Goal: Task Accomplishment & Management: Use online tool/utility

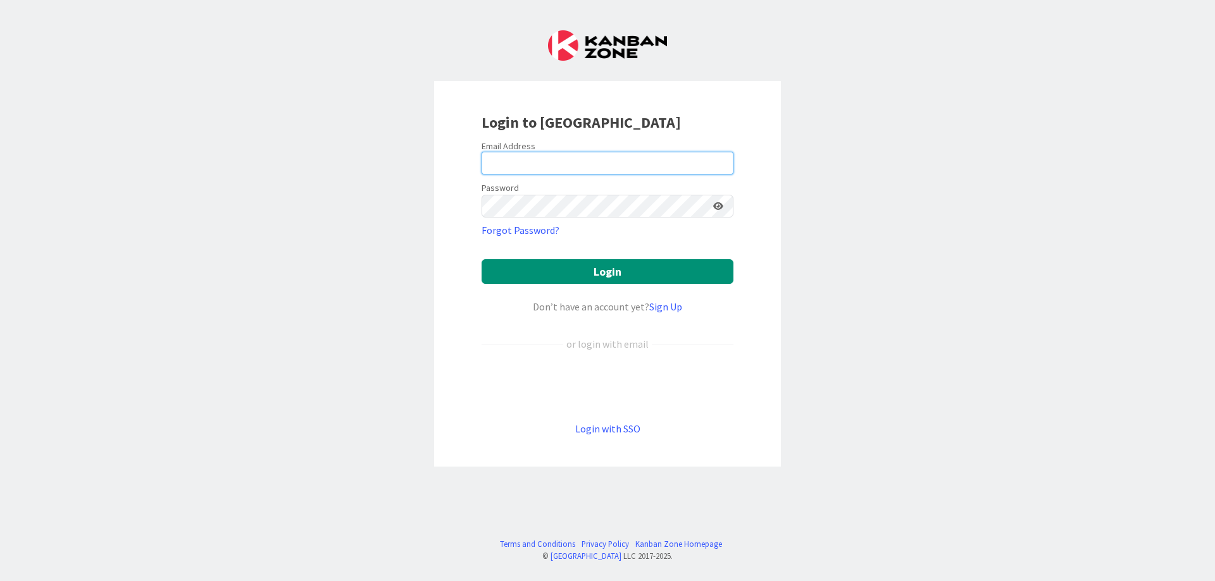
click at [588, 170] on input "email" at bounding box center [607, 163] width 252 height 23
type input "[PERSON_NAME][EMAIL_ADDRESS][DOMAIN_NAME]"
click at [481, 259] on button "Login" at bounding box center [607, 271] width 252 height 25
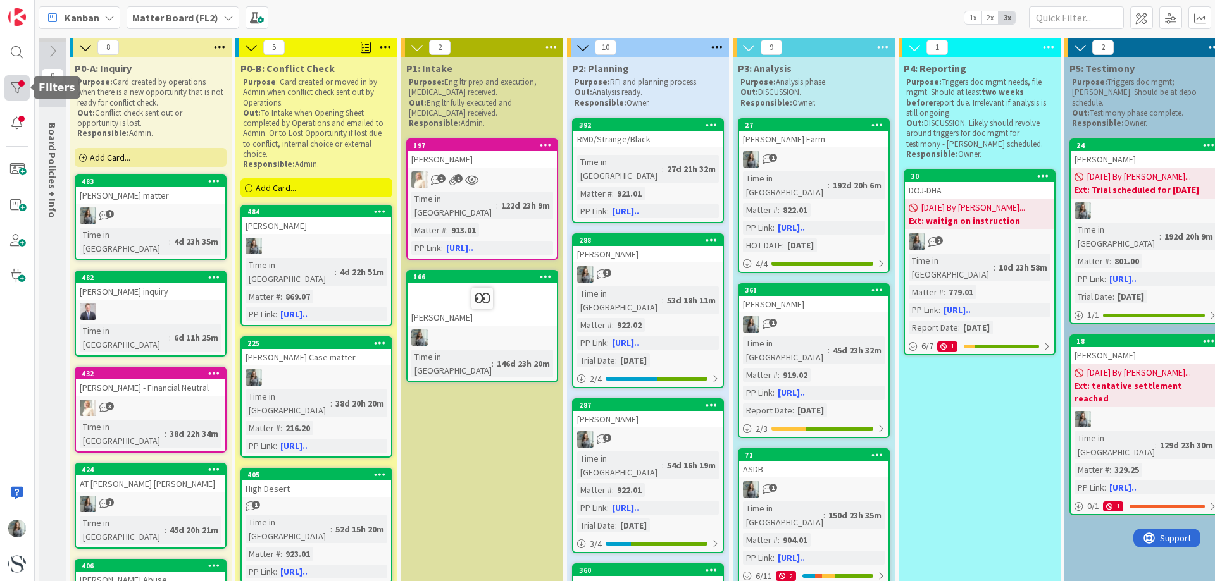
click at [19, 81] on div at bounding box center [16, 87] width 25 height 25
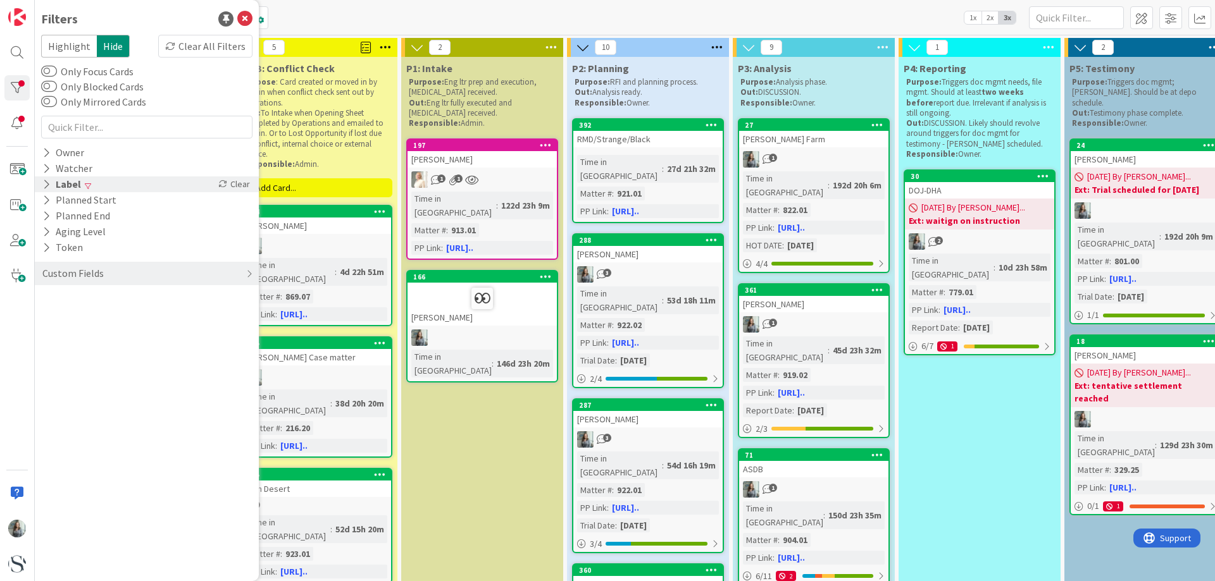
click at [65, 183] on div "Label" at bounding box center [61, 185] width 41 height 16
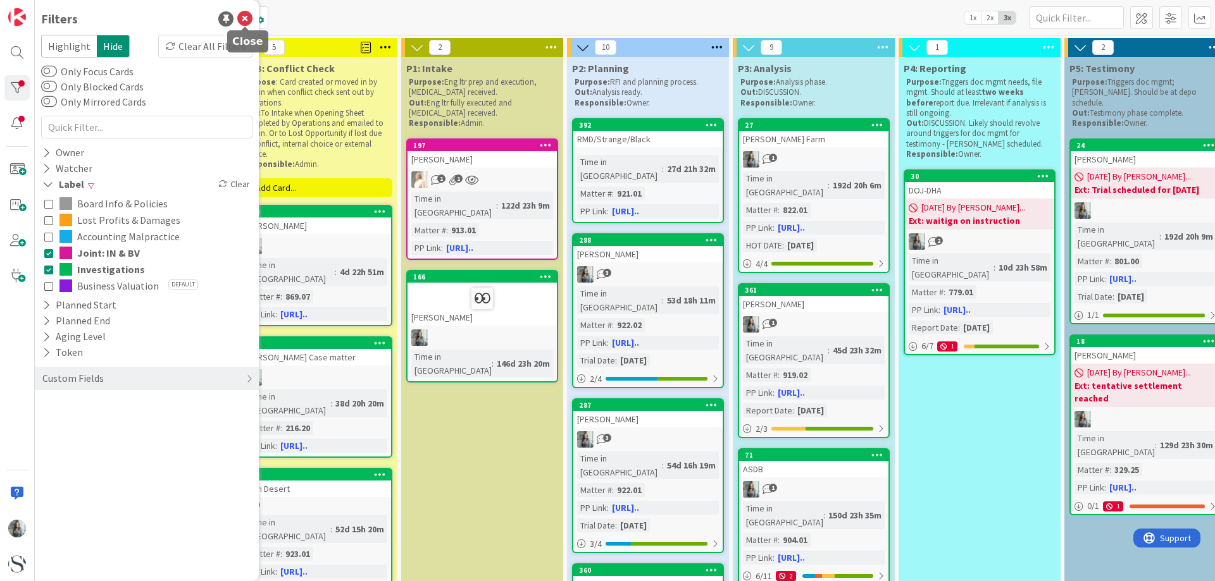
click at [243, 11] on icon at bounding box center [244, 18] width 15 height 15
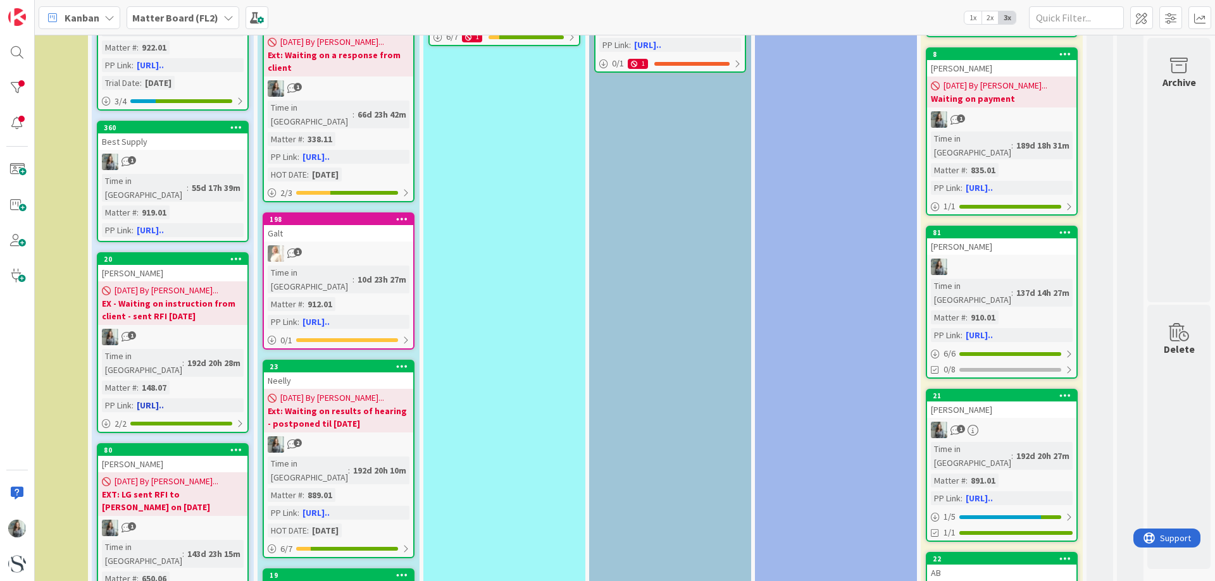
scroll to position [506, 476]
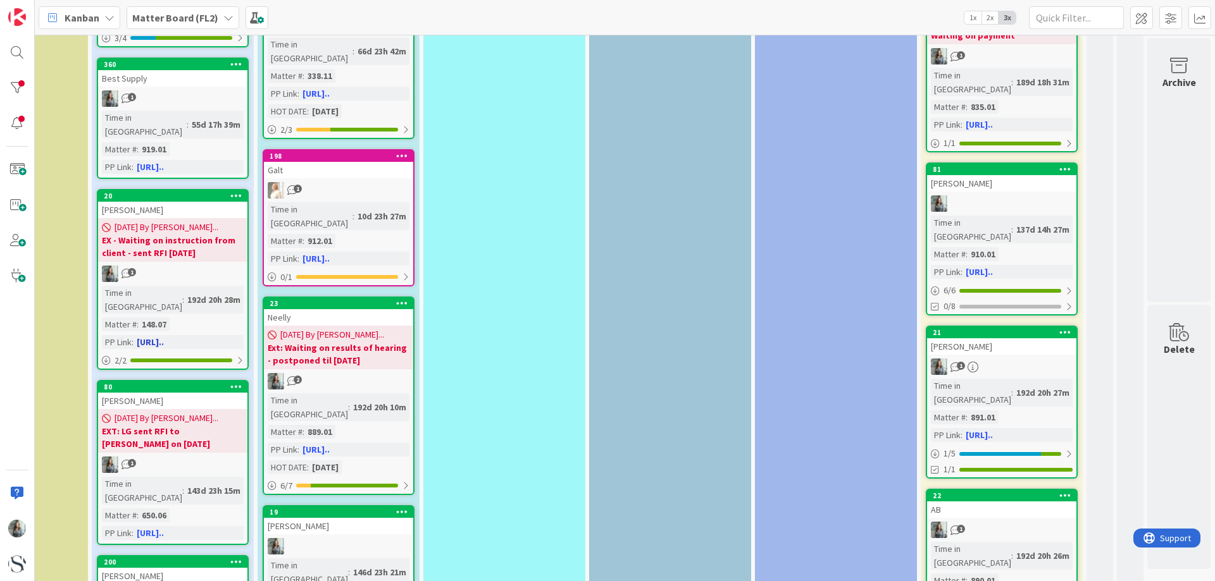
click at [166, 266] on div "1" at bounding box center [172, 274] width 149 height 16
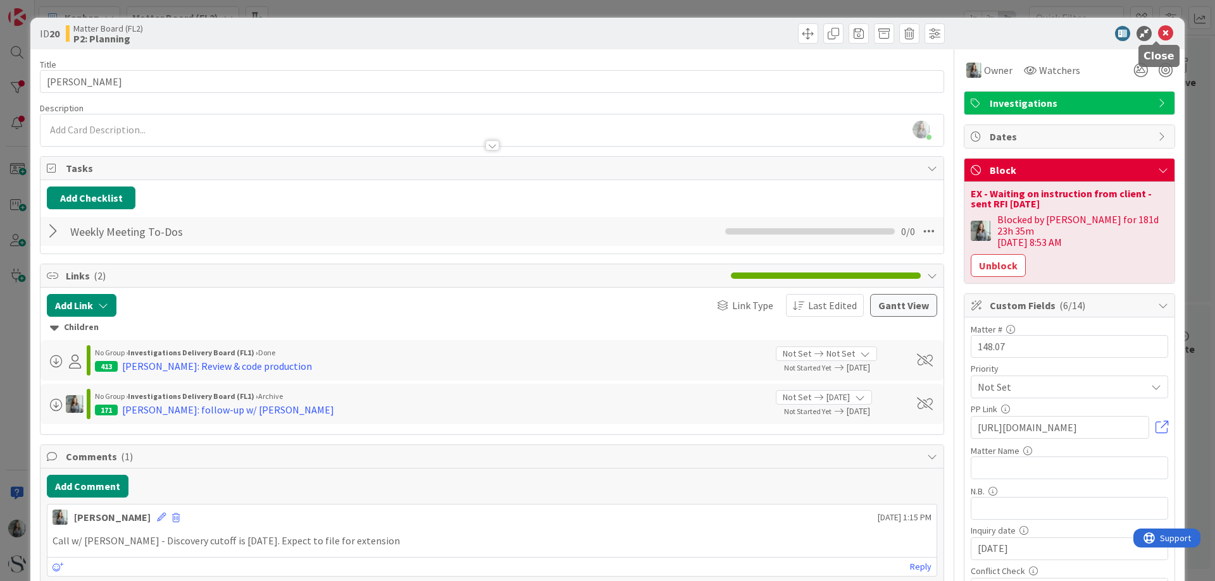
click at [1162, 38] on icon at bounding box center [1165, 33] width 15 height 15
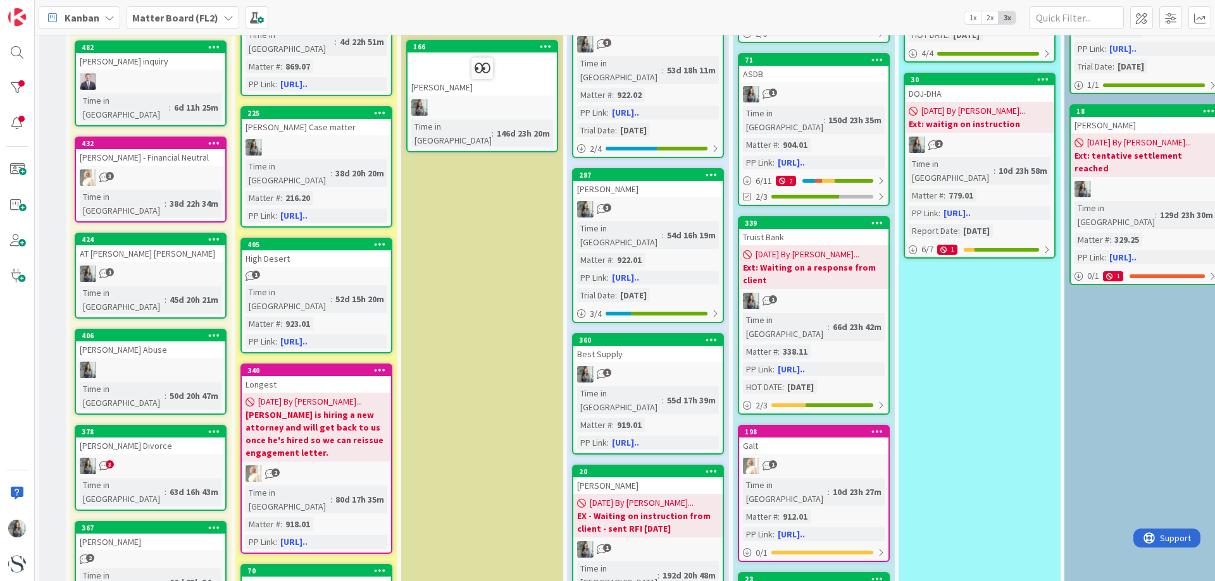
scroll to position [253, 0]
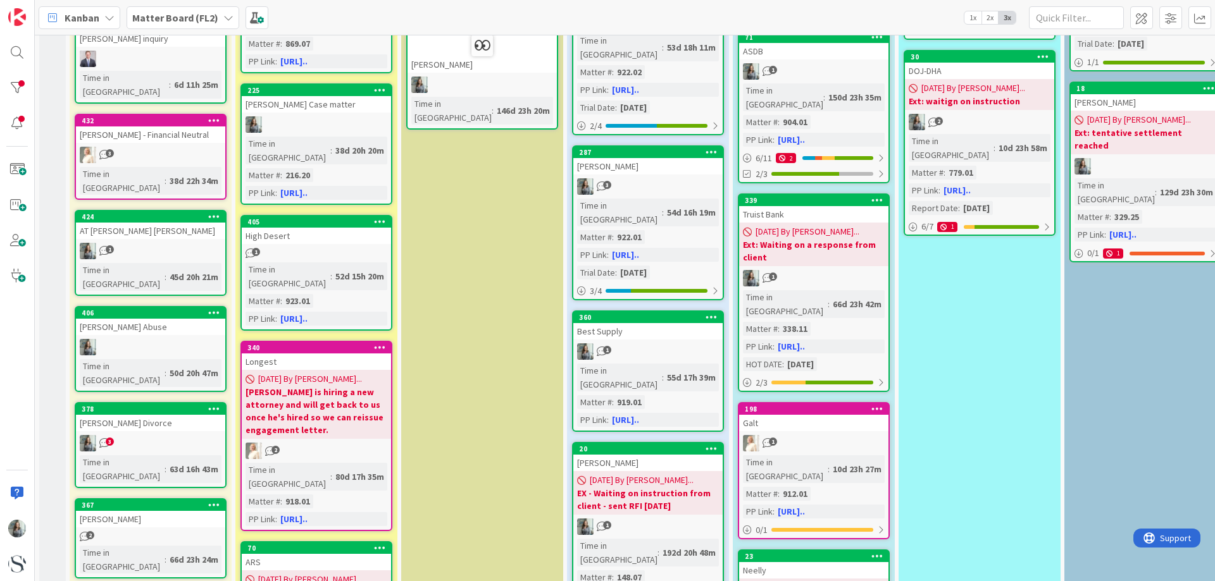
click at [154, 402] on link "378 [PERSON_NAME] Divorce 3 Time in [GEOGRAPHIC_DATA] : 63d 16h 43m" at bounding box center [151, 445] width 152 height 86
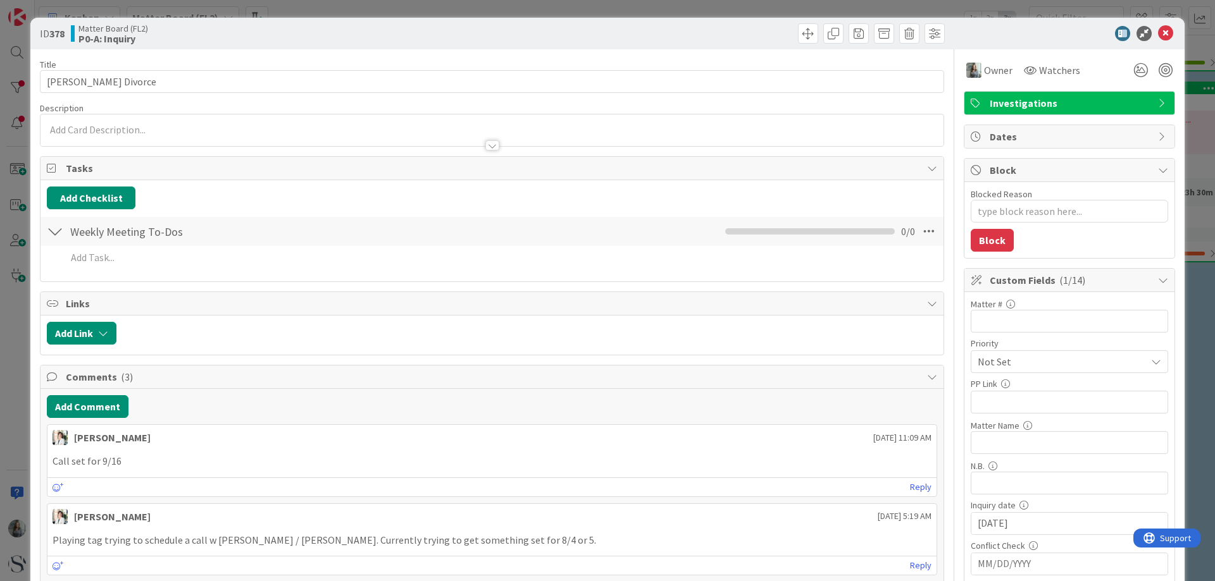
type textarea "x"
click at [1159, 31] on icon at bounding box center [1165, 33] width 15 height 15
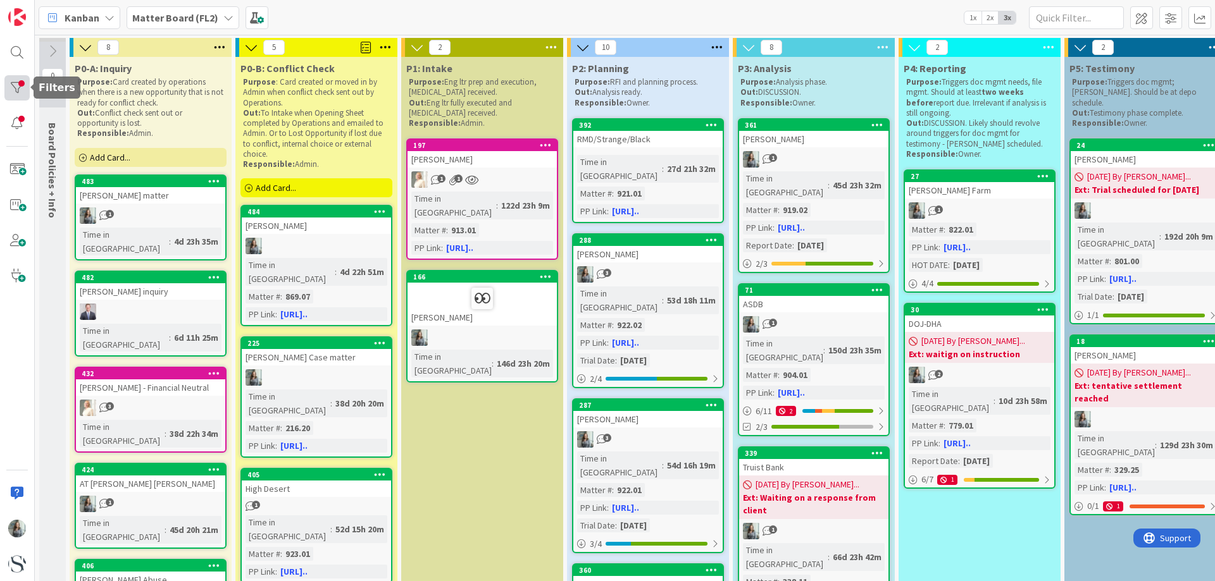
click at [15, 85] on div at bounding box center [16, 87] width 25 height 25
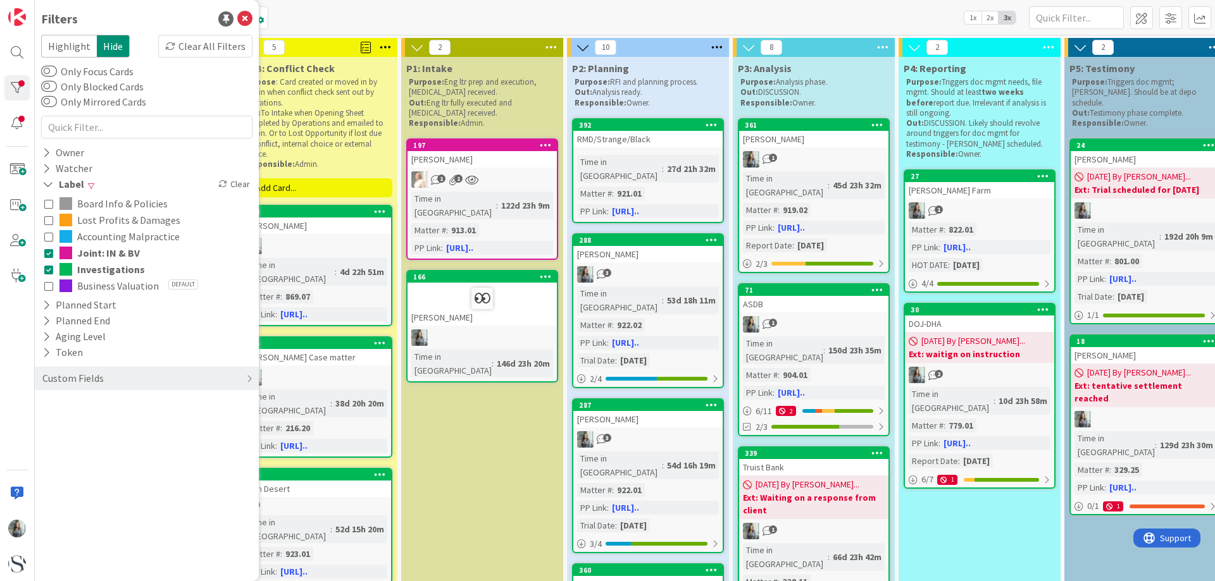
click at [51, 223] on icon at bounding box center [48, 220] width 9 height 9
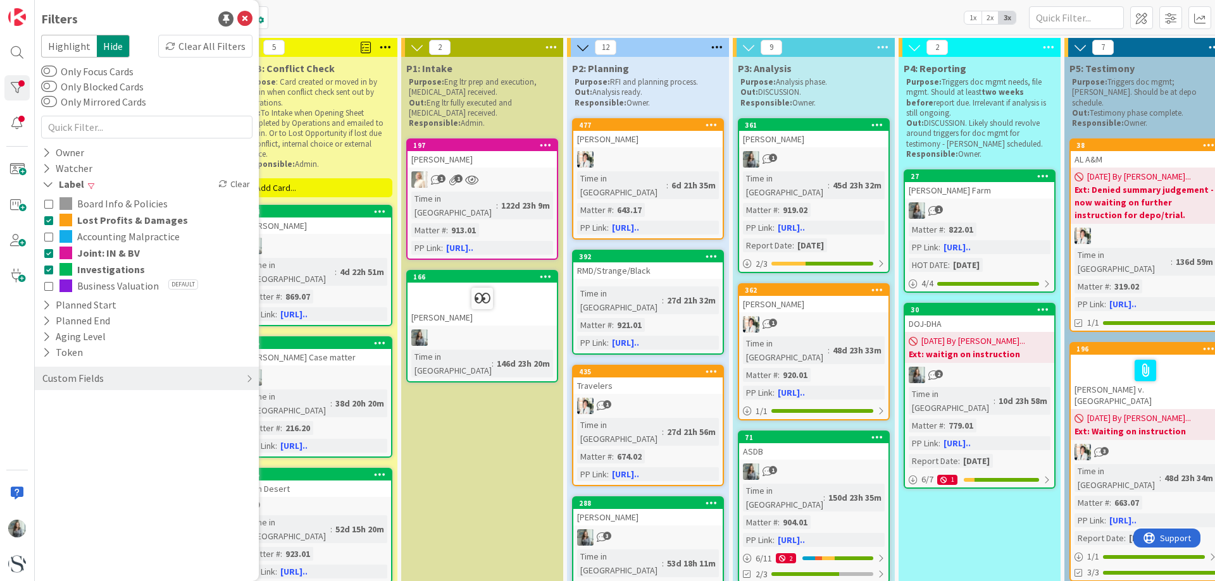
click at [48, 239] on icon at bounding box center [48, 236] width 9 height 9
click at [48, 259] on button "Joint: IN & BV" at bounding box center [146, 253] width 205 height 16
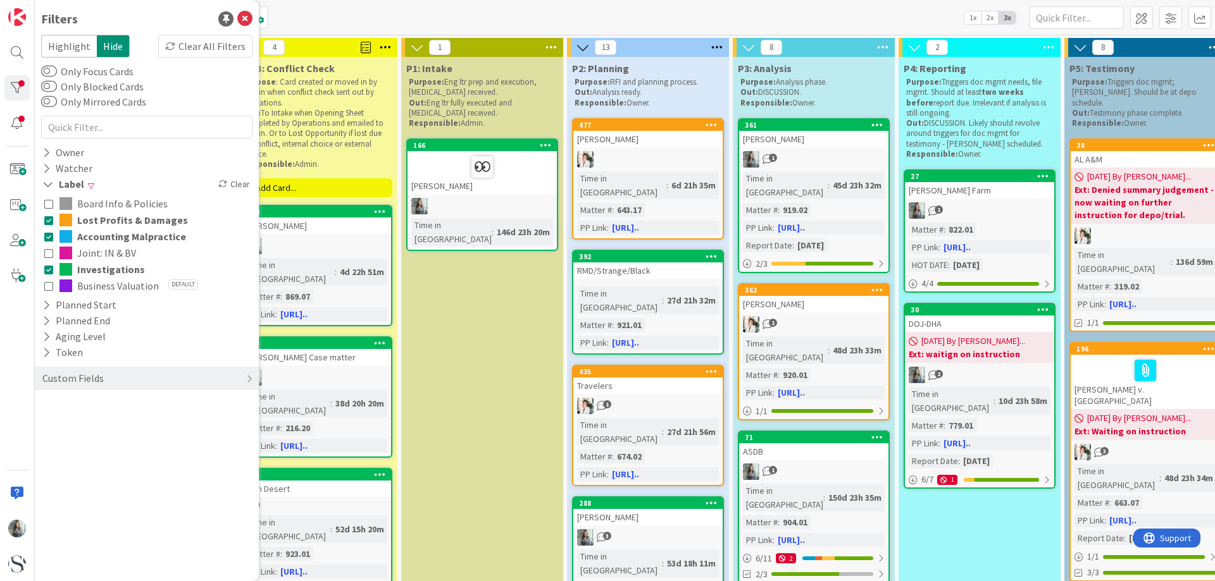
click at [47, 271] on icon at bounding box center [48, 269] width 9 height 9
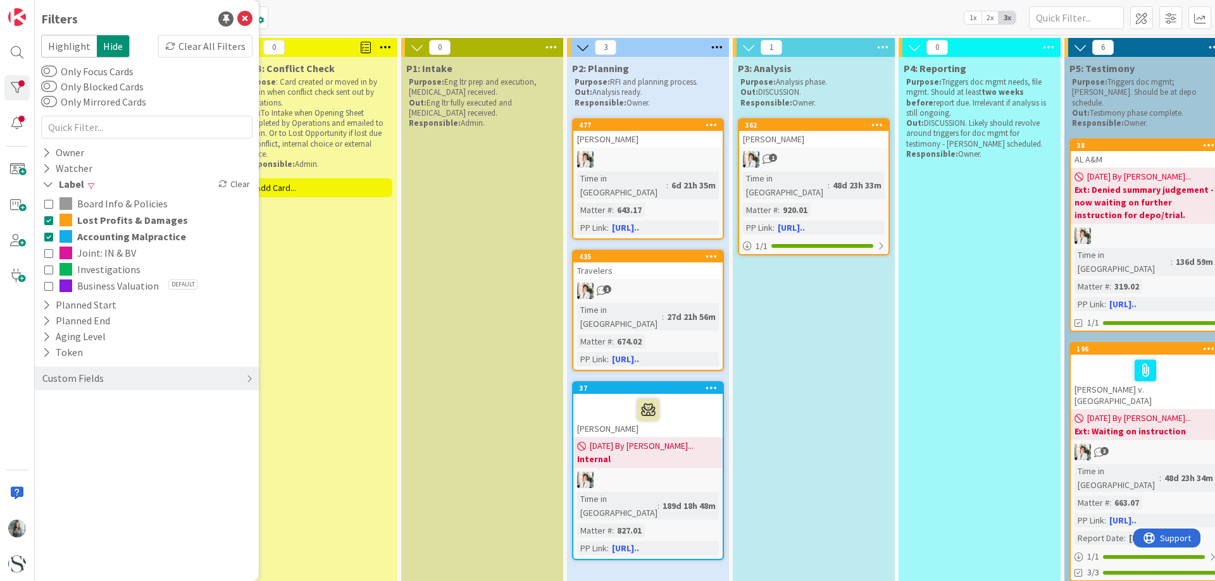
click at [47, 287] on icon at bounding box center [48, 286] width 9 height 9
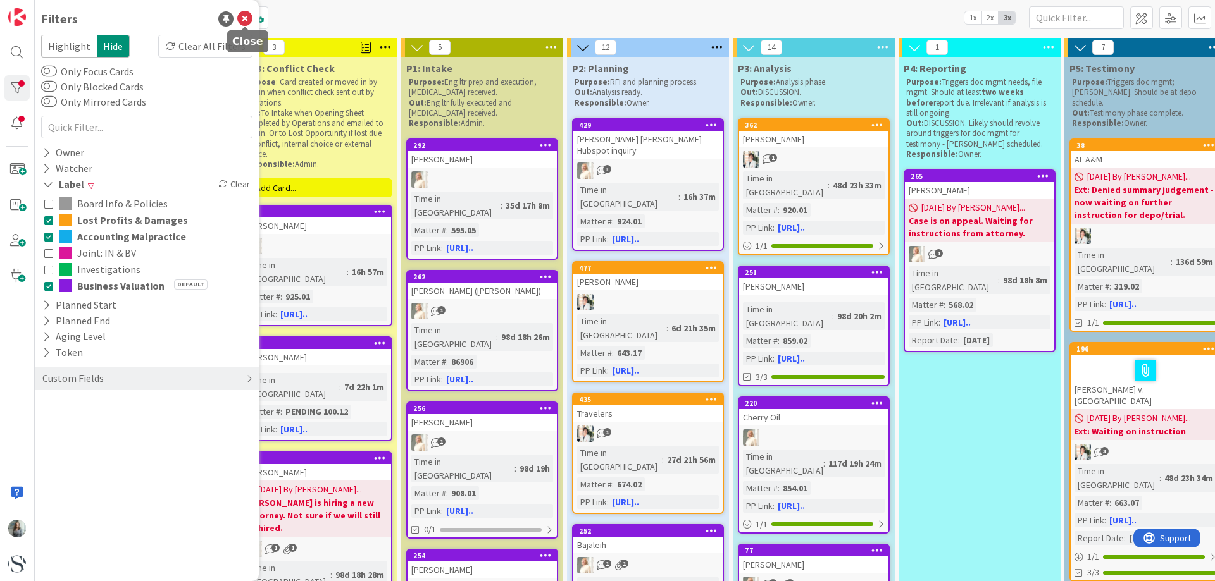
click at [244, 23] on icon at bounding box center [244, 18] width 15 height 15
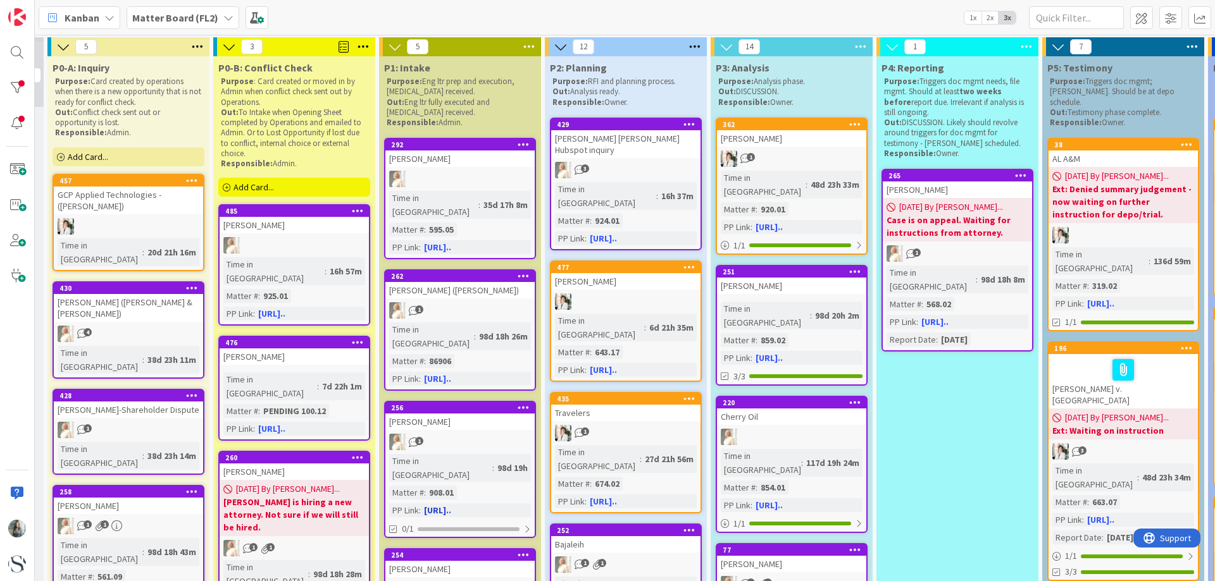
scroll to position [0, 22]
